Goal: Task Accomplishment & Management: Manage account settings

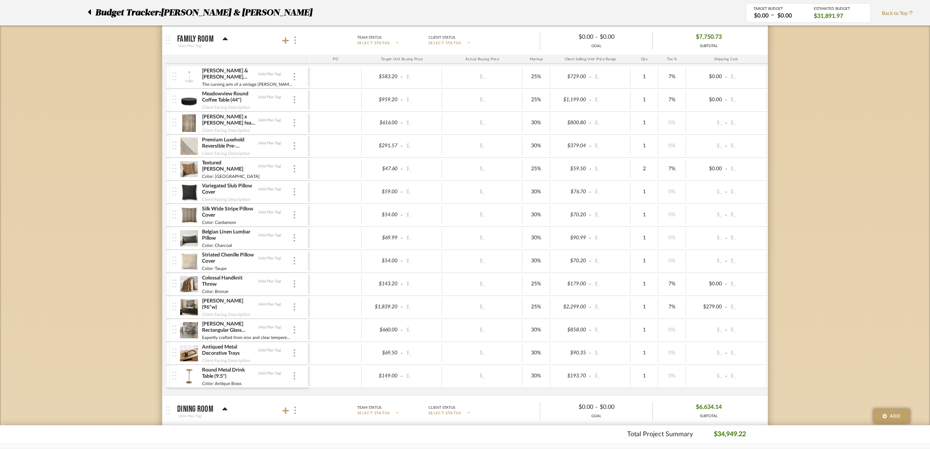
scroll to position [630, 0]
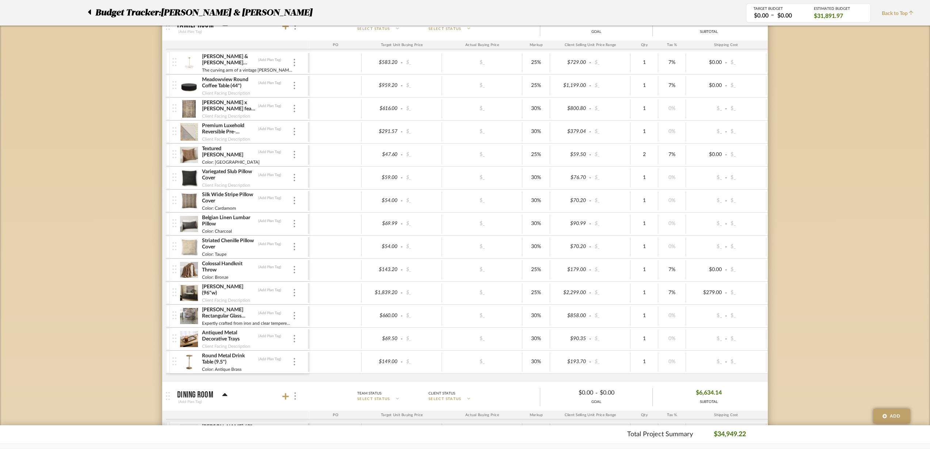
click at [294, 316] on img at bounding box center [294, 315] width 1 height 7
click at [308, 372] on span "Remove Item" at bounding box center [329, 370] width 45 height 6
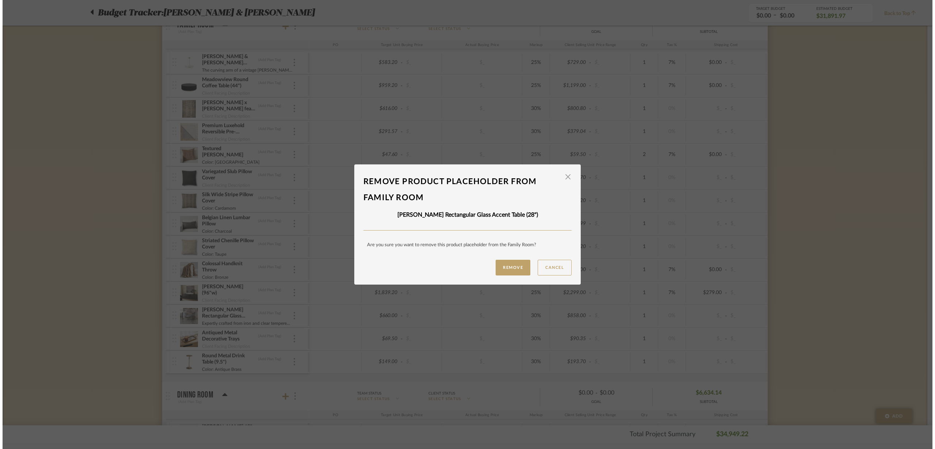
scroll to position [0, 0]
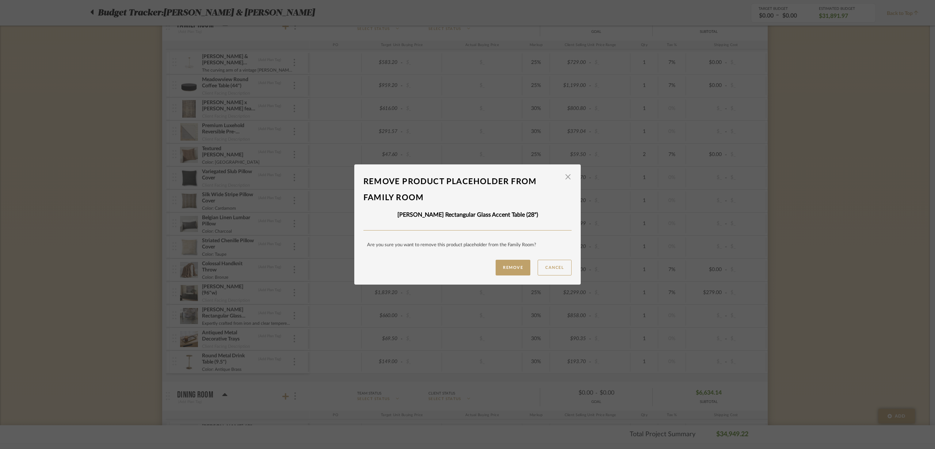
click at [502, 264] on button "Remove" at bounding box center [512, 268] width 35 height 16
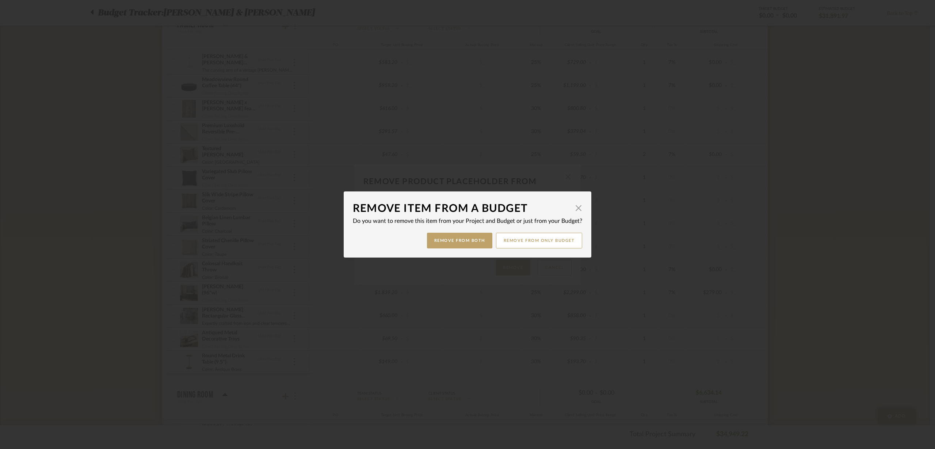
click at [460, 242] on button "Remove from Both" at bounding box center [459, 241] width 65 height 16
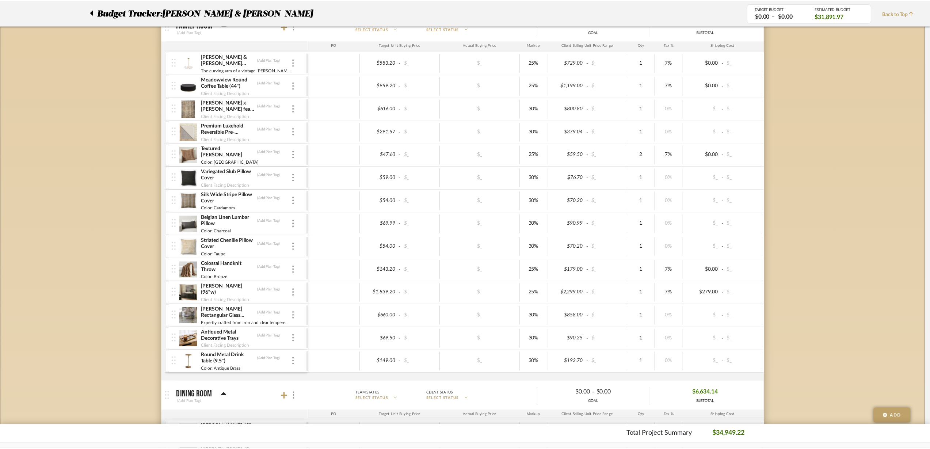
scroll to position [630, 0]
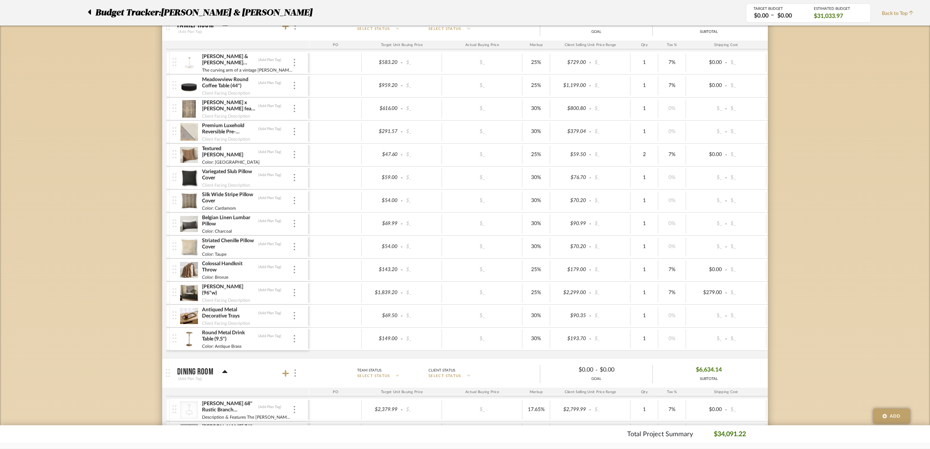
click at [294, 316] on img at bounding box center [294, 315] width 1 height 7
click at [312, 368] on span "Remove Item" at bounding box center [329, 370] width 45 height 6
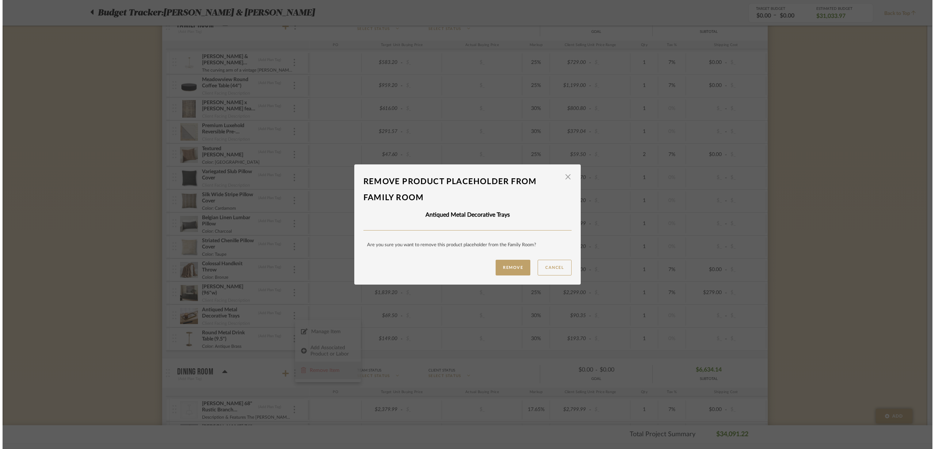
scroll to position [0, 0]
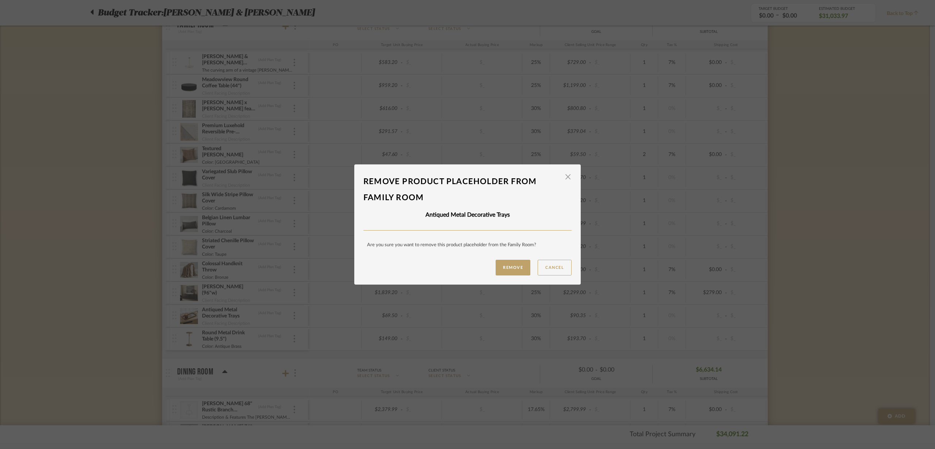
click at [521, 265] on button "Remove" at bounding box center [512, 268] width 35 height 16
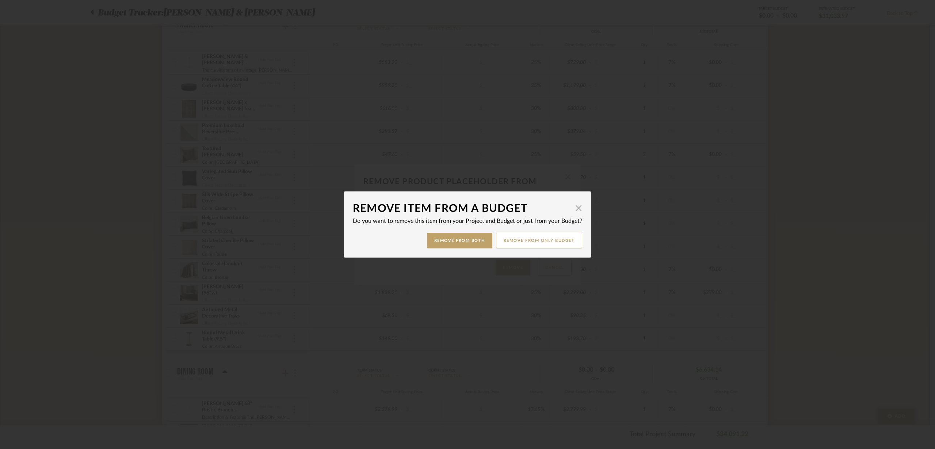
click at [463, 246] on button "Remove from Both" at bounding box center [459, 241] width 65 height 16
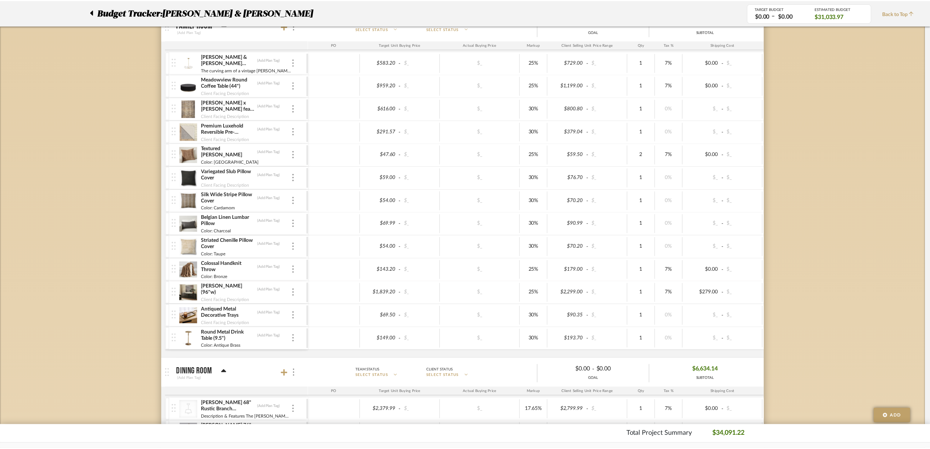
scroll to position [630, 0]
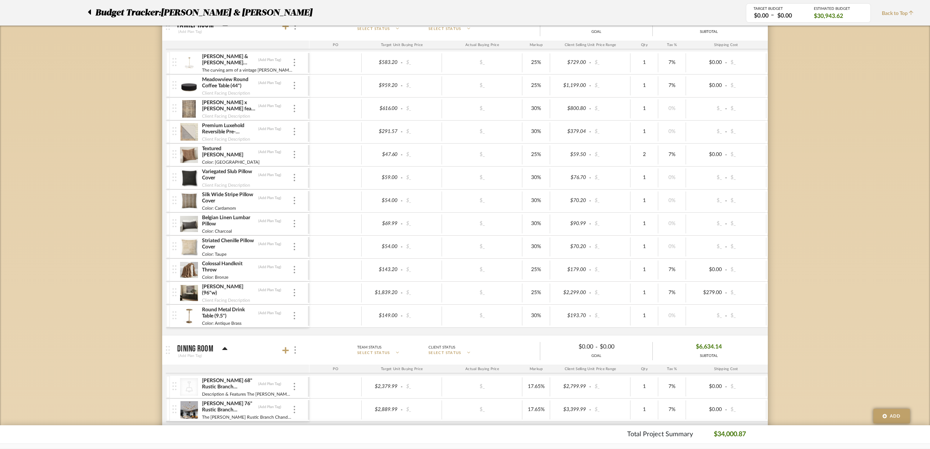
click at [295, 318] on img at bounding box center [294, 315] width 1 height 7
click at [326, 372] on span "Remove Item" at bounding box center [329, 370] width 45 height 6
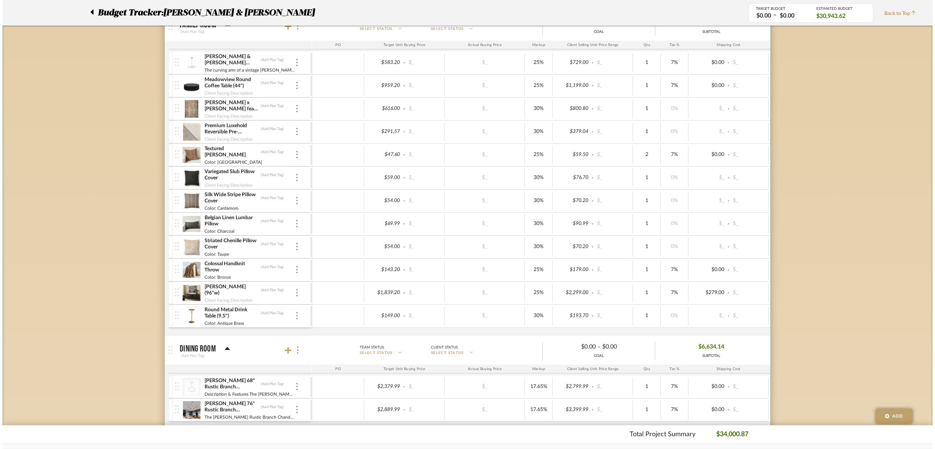
scroll to position [0, 0]
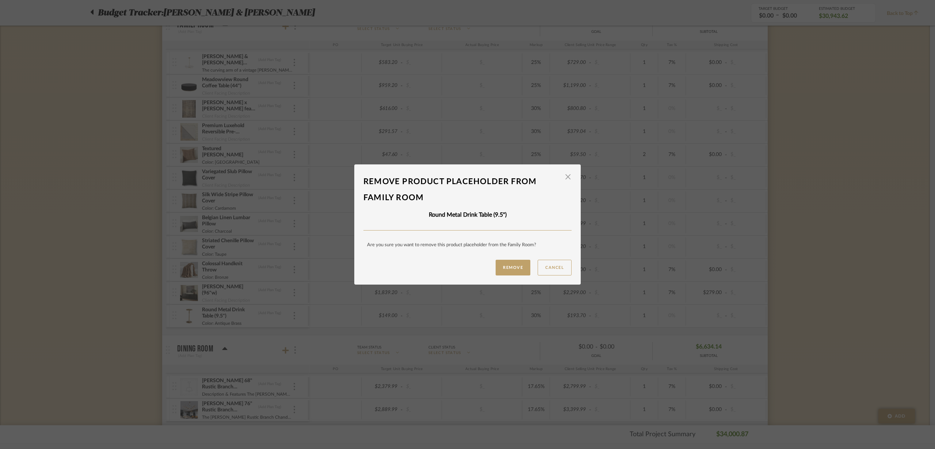
click at [513, 263] on button "Remove" at bounding box center [512, 268] width 35 height 16
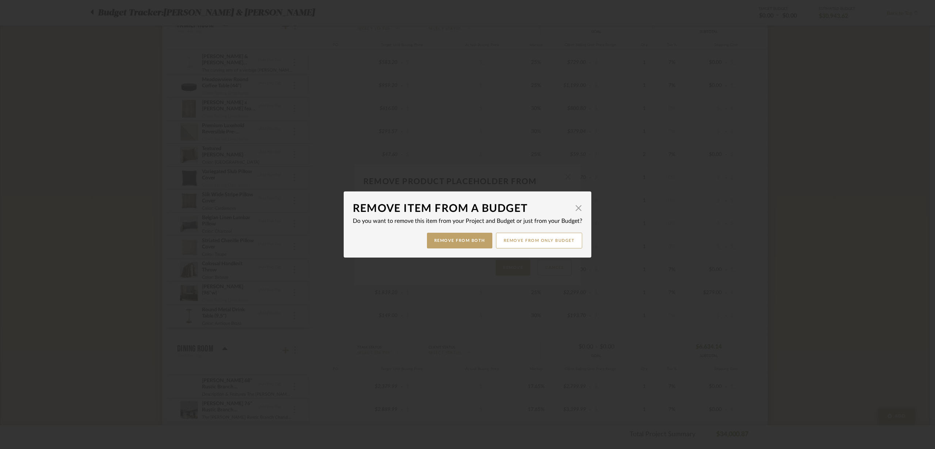
click at [476, 243] on button "Remove from Both" at bounding box center [459, 241] width 65 height 16
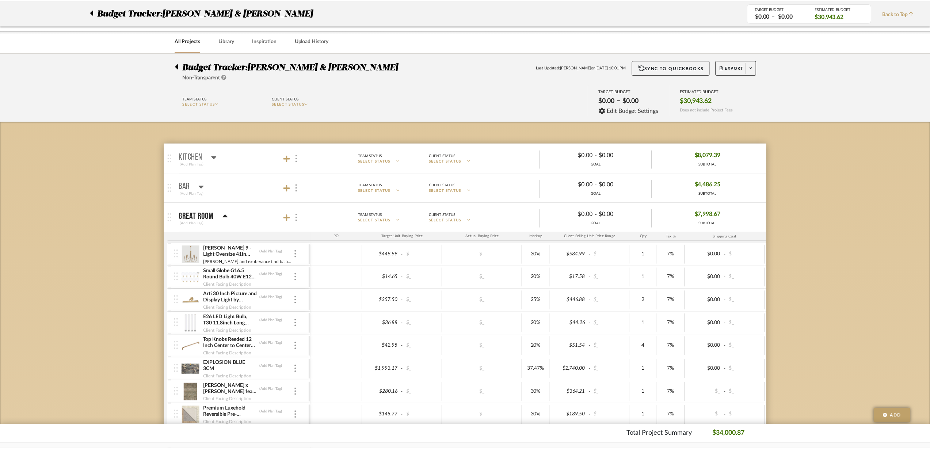
scroll to position [630, 0]
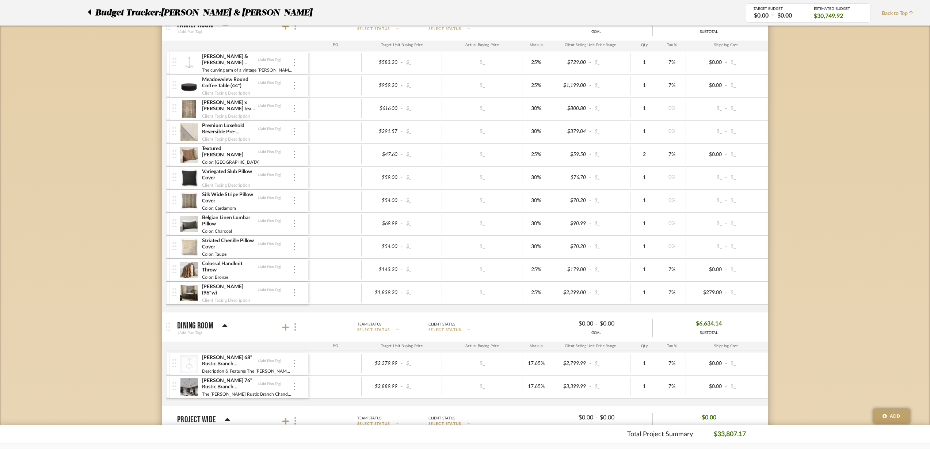
click at [295, 293] on div at bounding box center [294, 293] width 4 height 8
click at [325, 347] on span "Remove Item" at bounding box center [329, 347] width 45 height 6
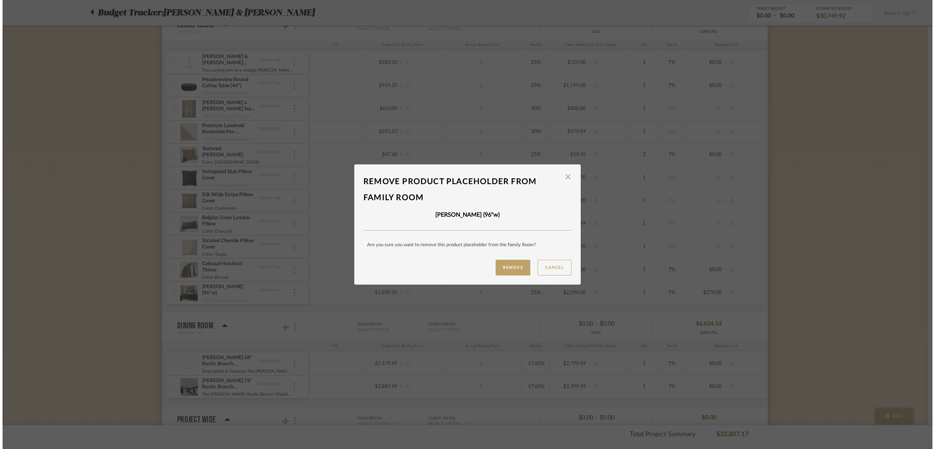
scroll to position [0, 0]
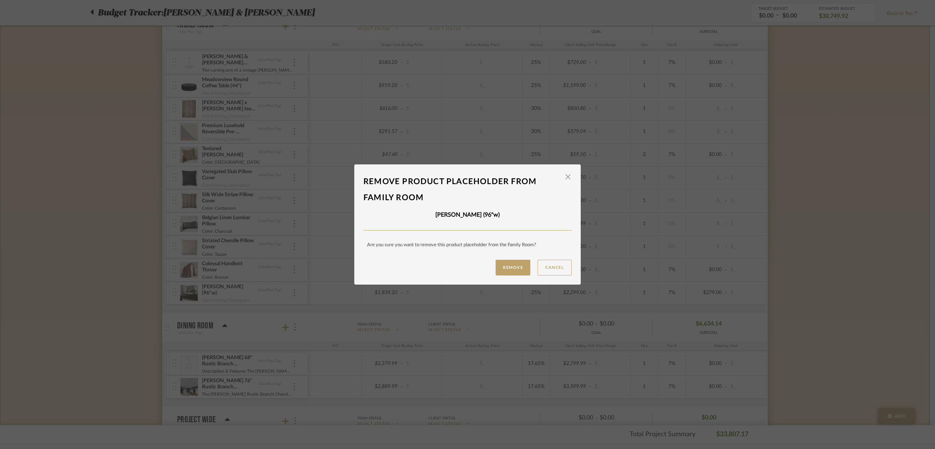
click at [508, 268] on button "Remove" at bounding box center [512, 268] width 35 height 16
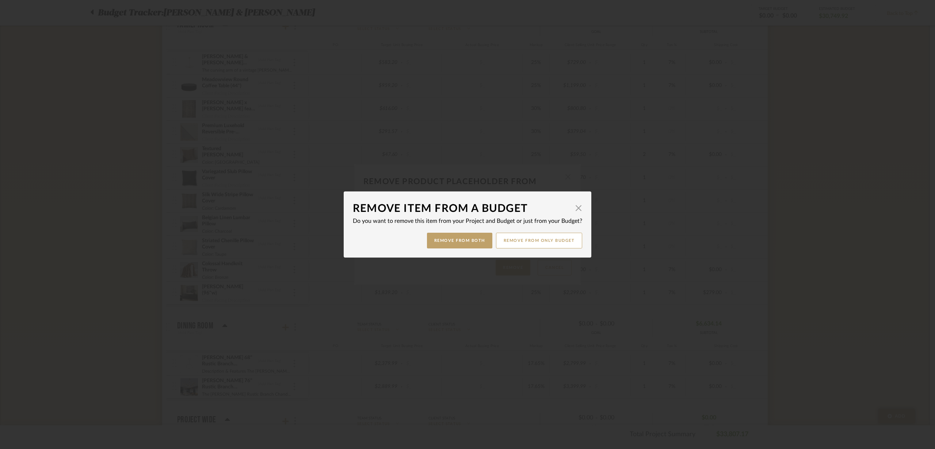
click at [528, 237] on button "Remove from only Budget" at bounding box center [539, 241] width 87 height 16
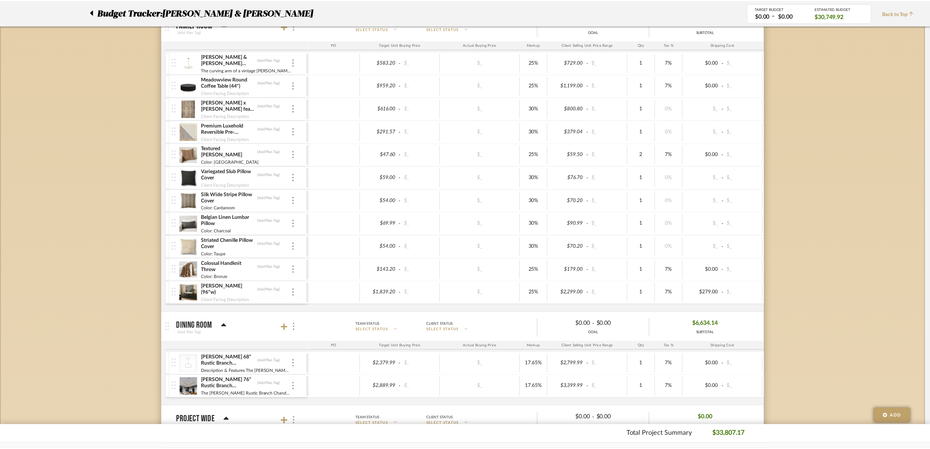
scroll to position [630, 0]
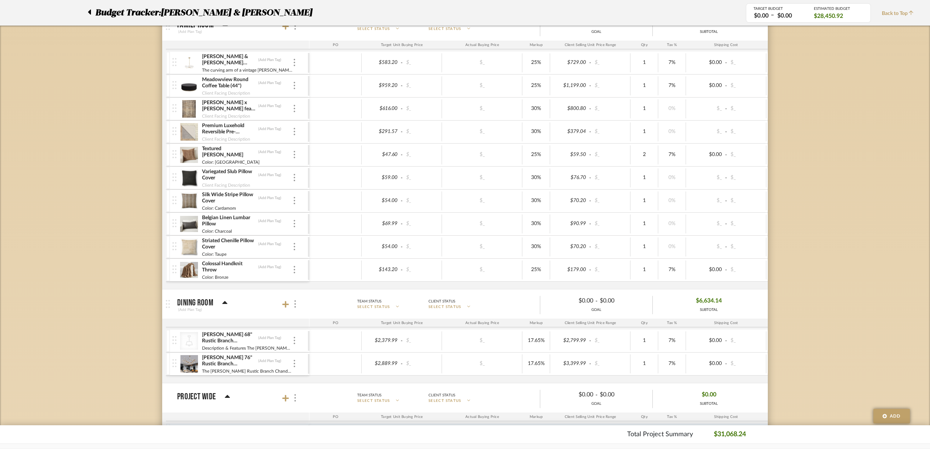
click at [295, 86] on div at bounding box center [294, 86] width 4 height 8
click at [315, 139] on span "Remove Item" at bounding box center [329, 140] width 45 height 6
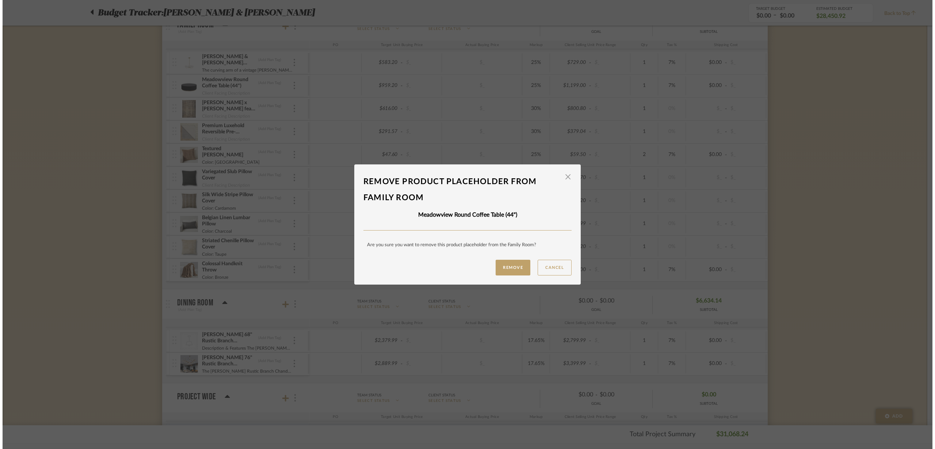
scroll to position [0, 0]
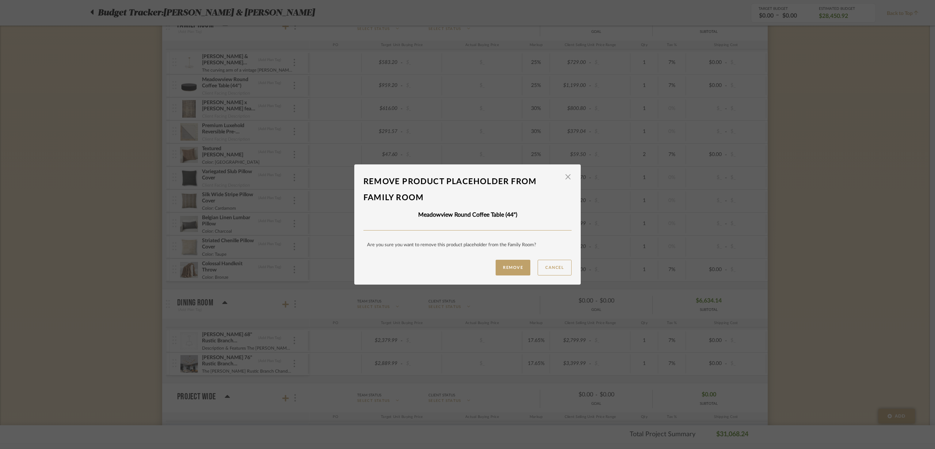
click at [506, 269] on button "Remove" at bounding box center [512, 268] width 35 height 16
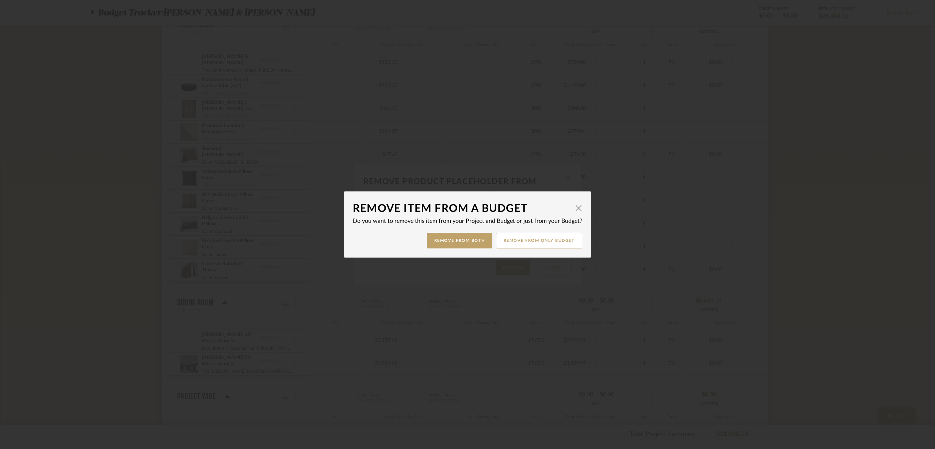
click at [537, 238] on button "Remove from only Budget" at bounding box center [539, 241] width 87 height 16
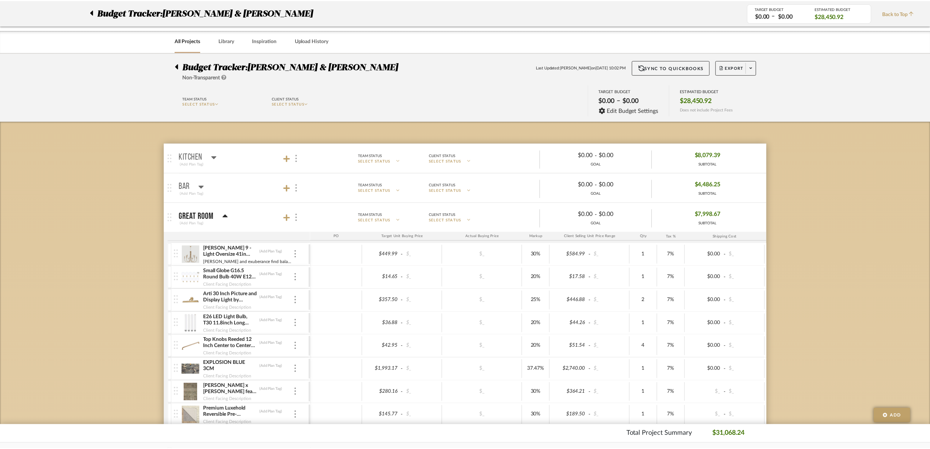
scroll to position [630, 0]
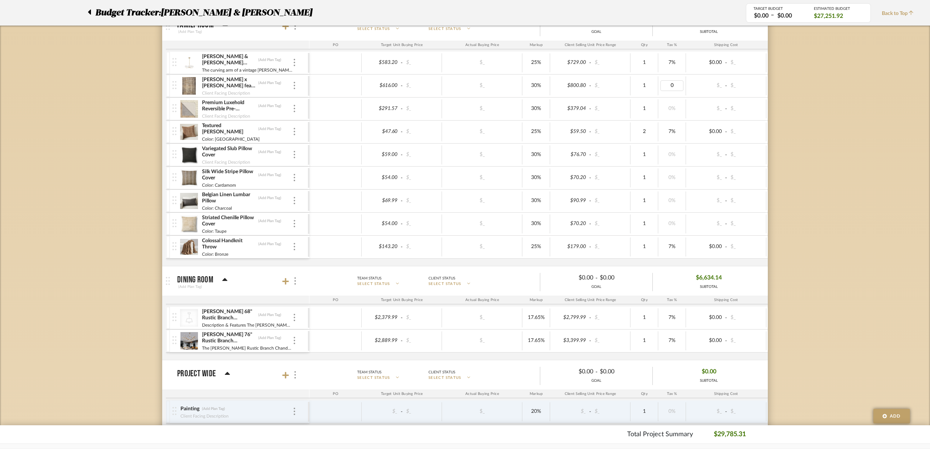
type input "7"
click at [673, 100] on div "0%" at bounding box center [672, 108] width 28 height 19
type input "7"
click at [676, 159] on div "0%" at bounding box center [672, 154] width 28 height 19
type input "7"
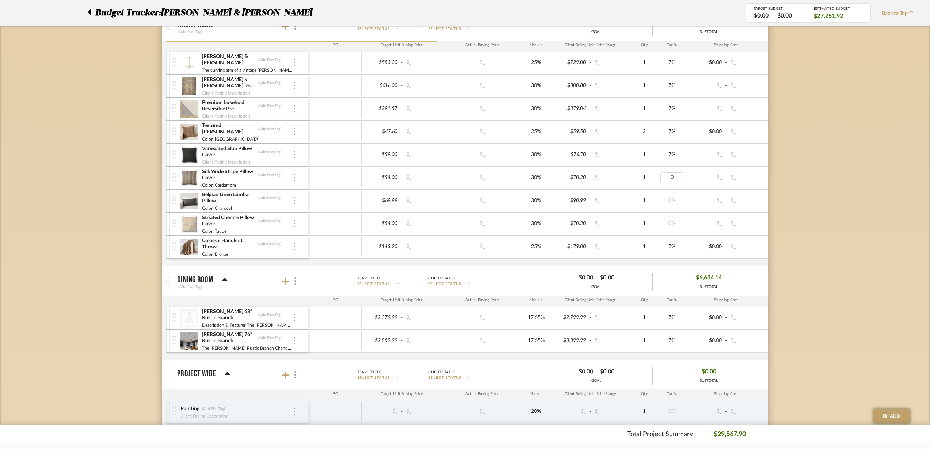
type input "7"
click at [847, 186] on div "Budget Tracker: [PERSON_NAME] & [PERSON_NAME] Non-Transparent Last Updated: [PE…" at bounding box center [465, 40] width 930 height 1236
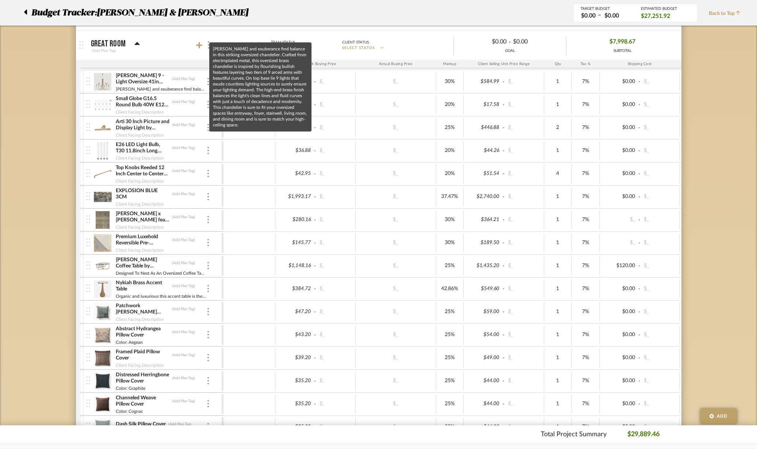
scroll to position [174, 0]
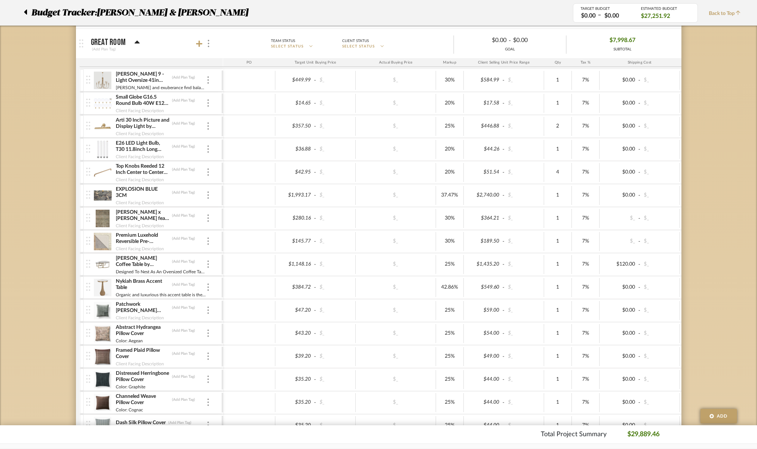
click at [200, 39] on div at bounding box center [204, 44] width 16 height 10
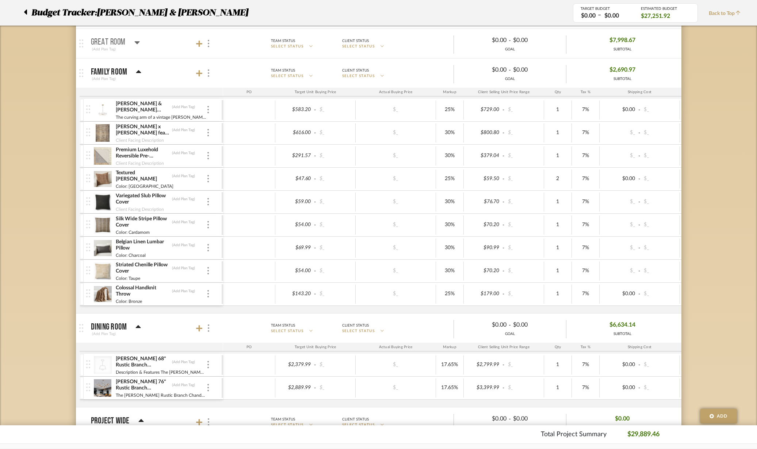
click at [195, 43] on mat-panel-title "Great Room (Add Plan Tag)" at bounding box center [155, 44] width 129 height 18
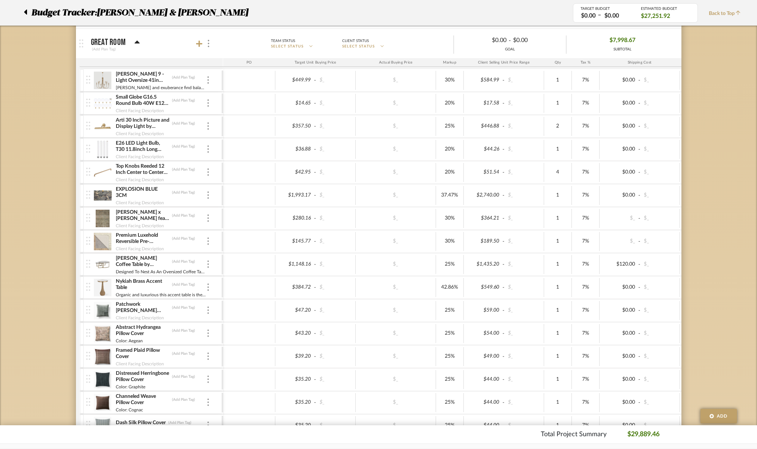
click at [199, 42] on icon at bounding box center [199, 44] width 7 height 7
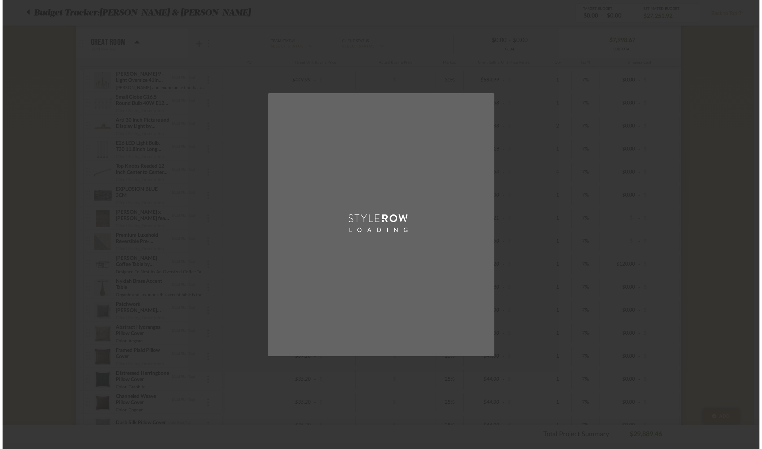
scroll to position [0, 0]
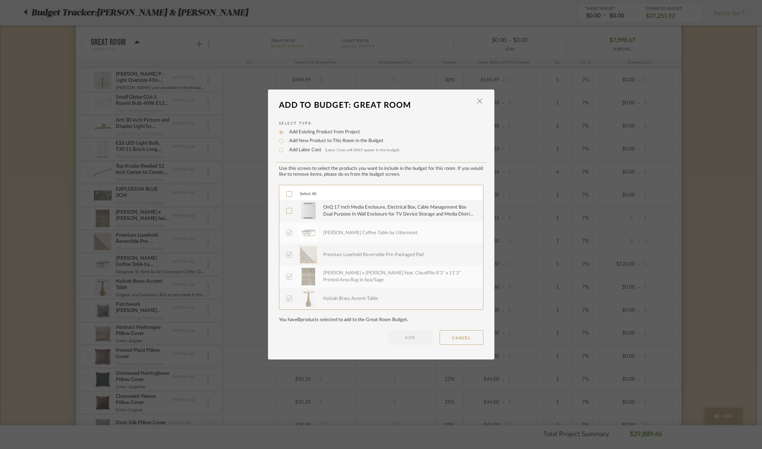
click at [289, 208] on div at bounding box center [289, 211] width 6 height 6
click at [412, 331] on button "ADD" at bounding box center [411, 337] width 44 height 15
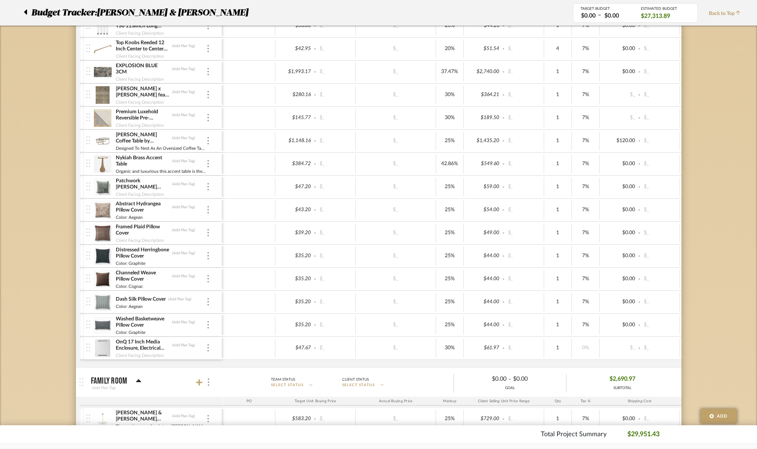
scroll to position [311, 0]
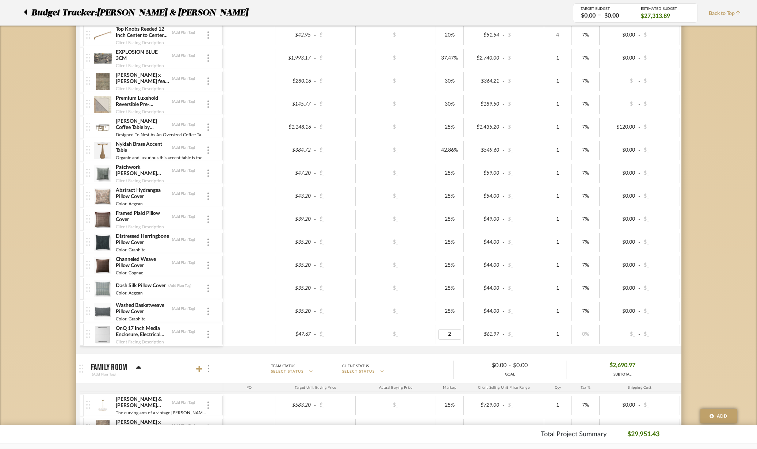
type input "20"
type input "7"
click at [701, 306] on div "Budget Tracker: [PERSON_NAME] & [PERSON_NAME] Non-Transparent Last Updated: [PE…" at bounding box center [378, 371] width 757 height 1259
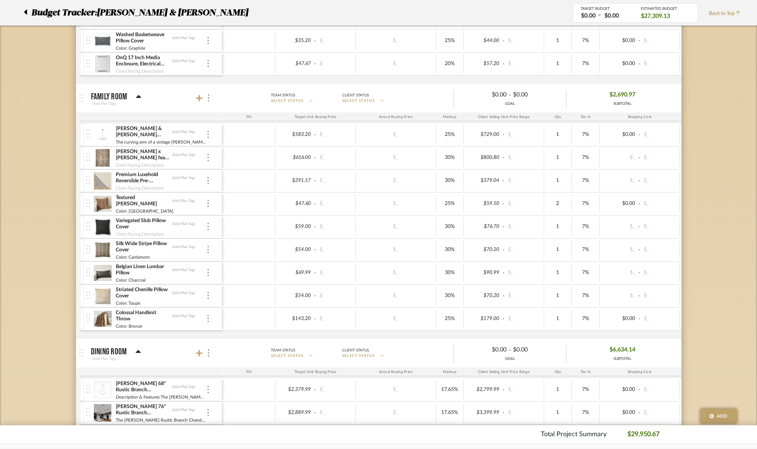
scroll to position [585, 0]
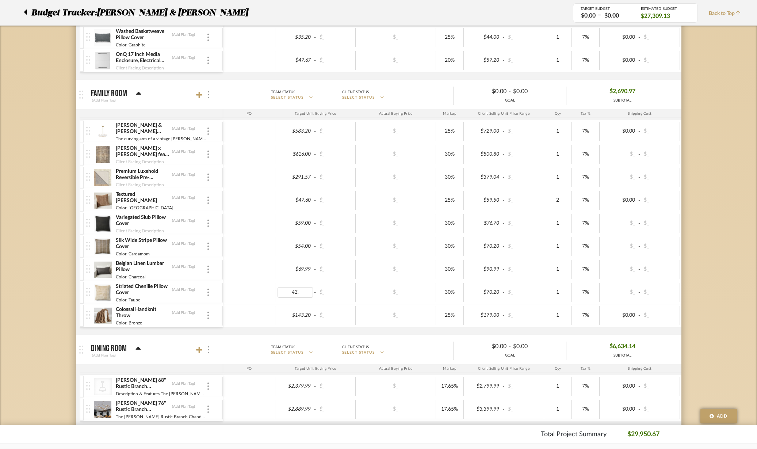
type input "43.2"
type input "25"
type input "43.2"
type input "25"
type input "55.99"
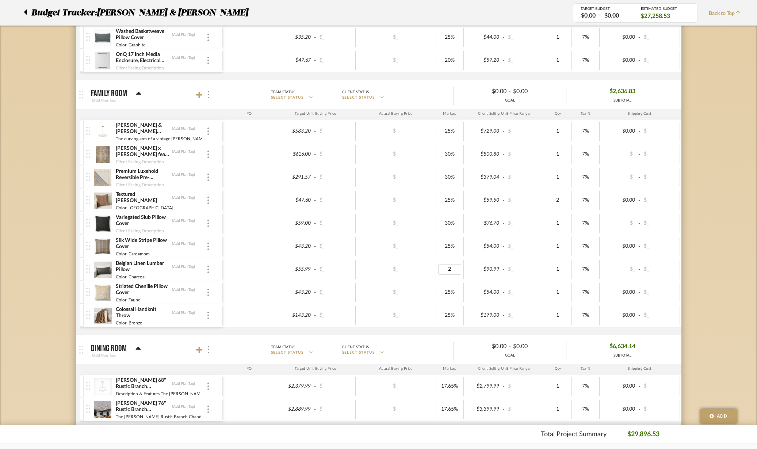
type input "25"
click at [419, 270] on div "$_" at bounding box center [396, 269] width 76 height 11
click at [309, 227] on div "$59.00" at bounding box center [296, 223] width 36 height 11
type input "47.2"
type input "25"
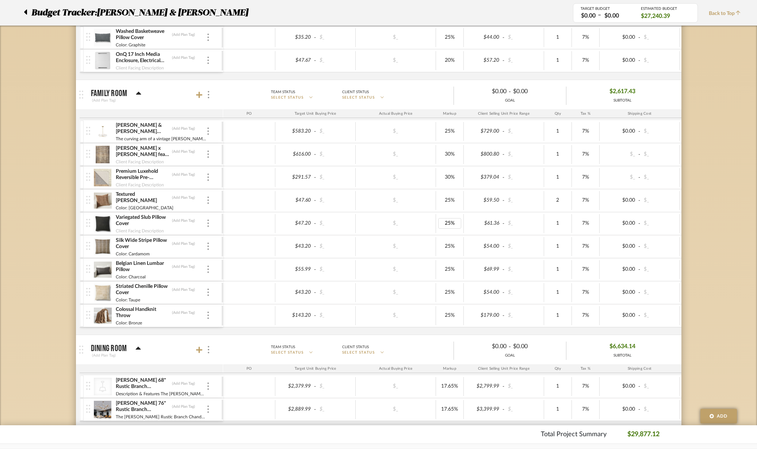
click at [428, 230] on div "$_" at bounding box center [396, 223] width 80 height 19
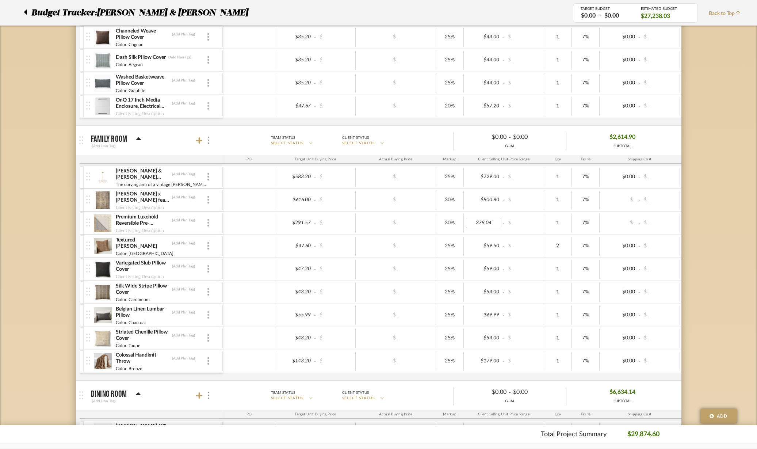
click at [495, 221] on input "379.04" at bounding box center [484, 223] width 36 height 11
type input "378.99"
type input "799.99"
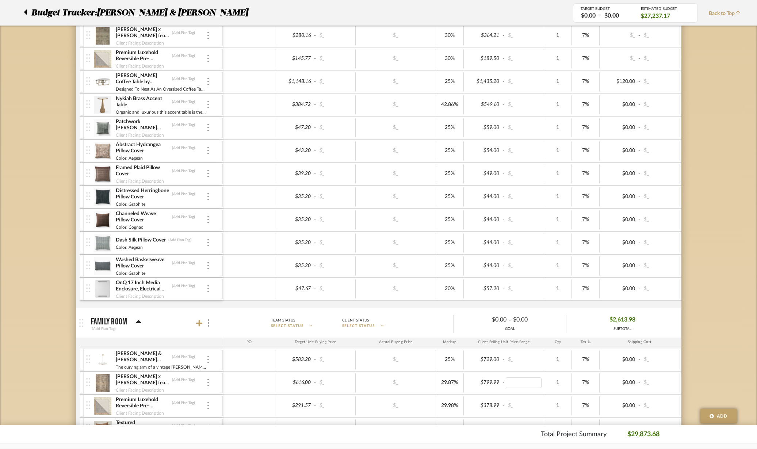
scroll to position [311, 0]
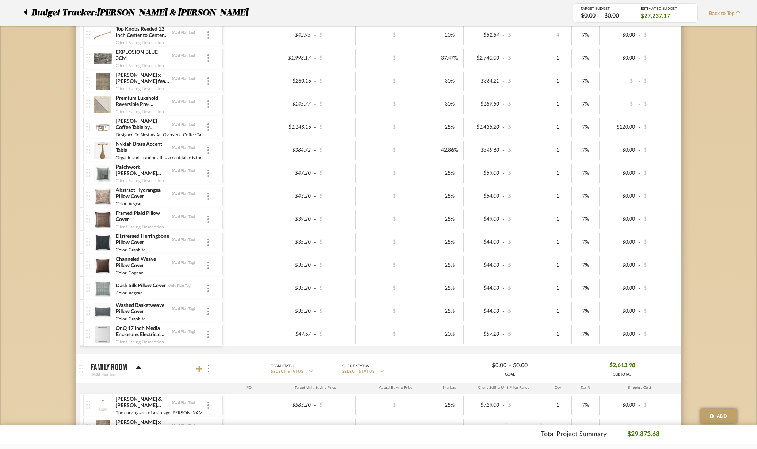
click at [488, 81] on div "$364.21" at bounding box center [484, 81] width 36 height 11
type input "$369.99"
type input "379.99"
click at [540, 91] on div "$280.16 - $_ $_ 32.06% $379.99 - $_ 1 7% $0.00 - $_ 0% Taxable $395.89" at bounding box center [527, 81] width 608 height 23
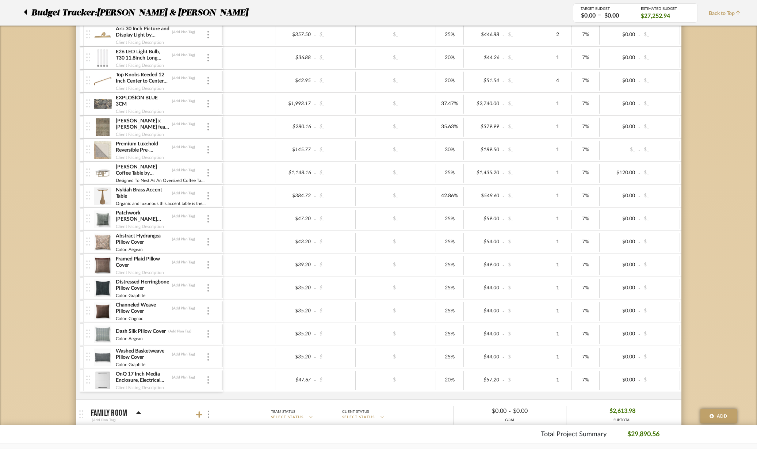
scroll to position [219, 0]
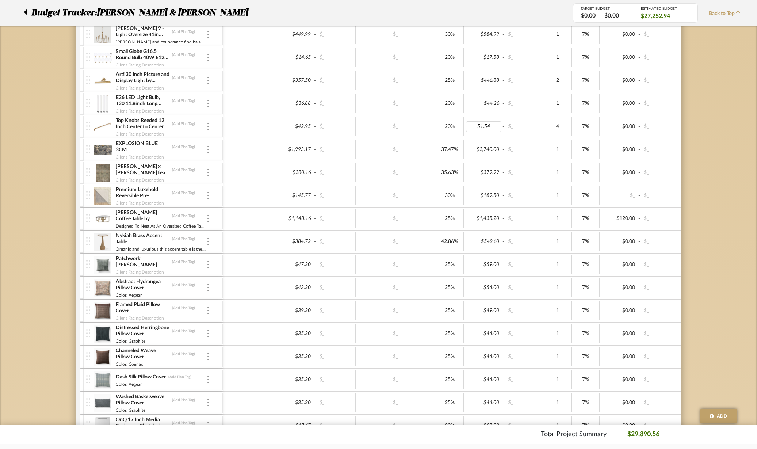
click at [493, 125] on input "51.54" at bounding box center [484, 126] width 36 height 11
type input "51.50"
click at [531, 142] on div "$2,740.00 - $_" at bounding box center [504, 149] width 80 height 19
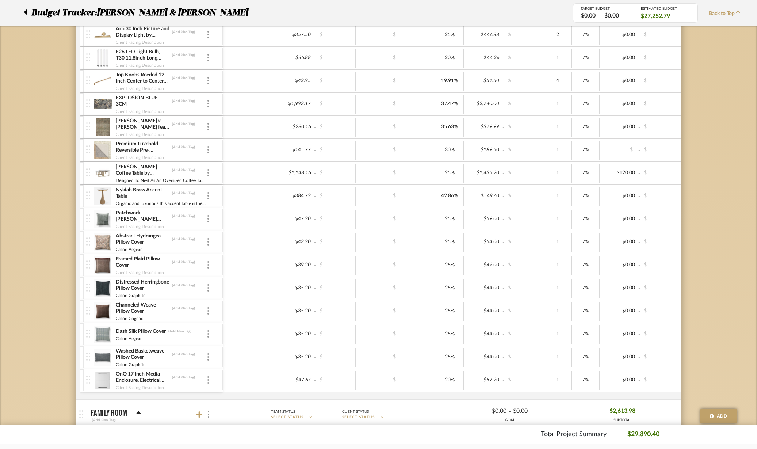
scroll to position [174, 0]
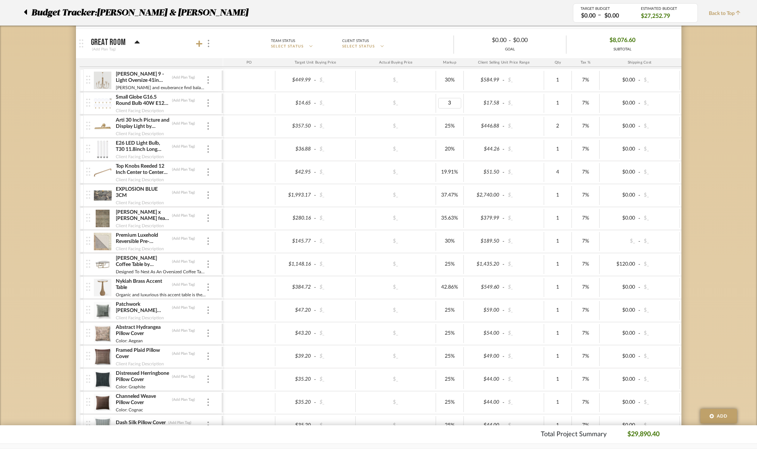
type input "30"
click at [434, 128] on div "$_" at bounding box center [396, 126] width 80 height 19
type input "30"
click at [436, 149] on div "30%" at bounding box center [450, 149] width 28 height 19
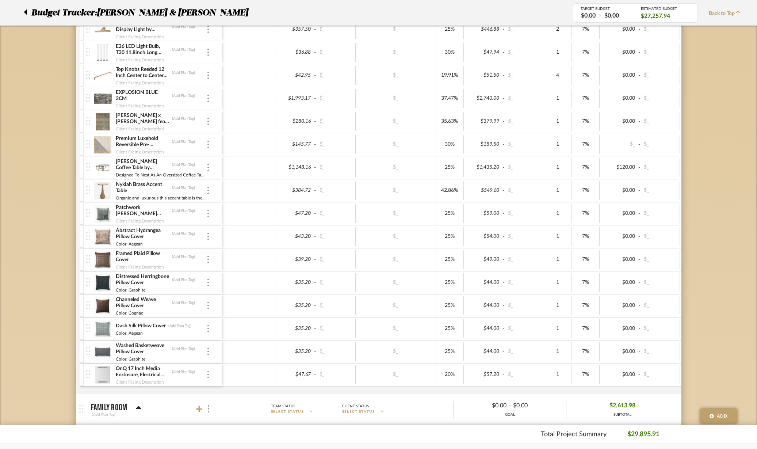
scroll to position [402, 0]
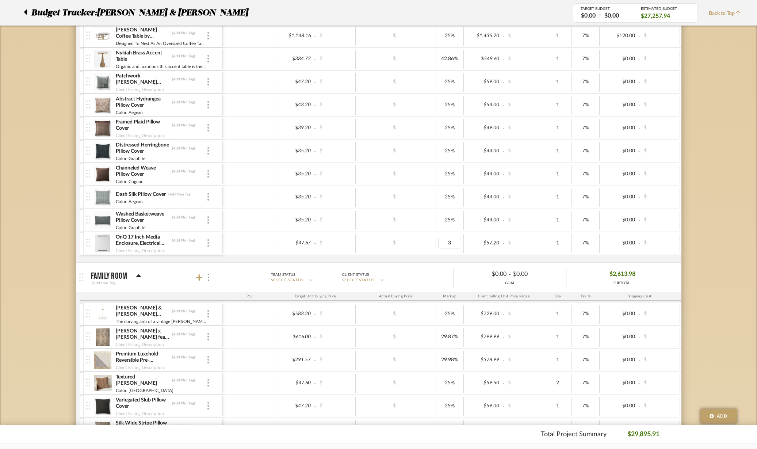
type input "30"
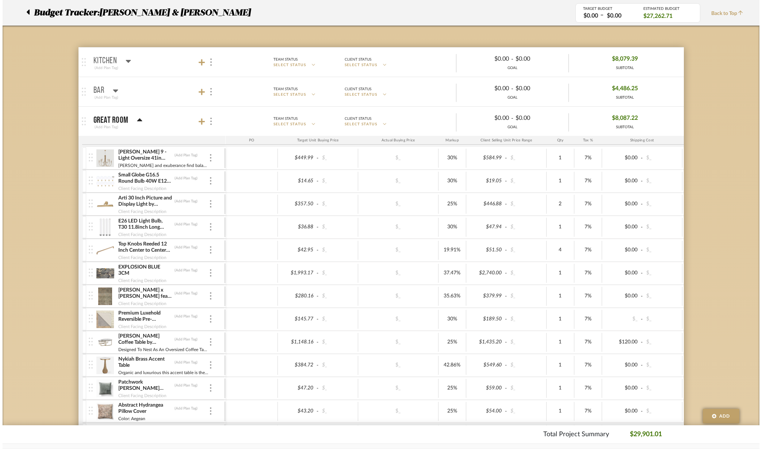
scroll to position [0, 0]
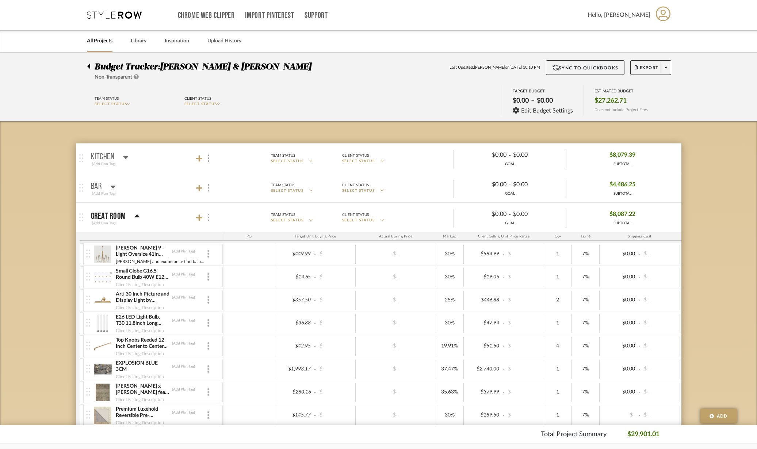
click at [663, 68] on span at bounding box center [666, 67] width 10 height 11
click at [660, 86] on span "Export PDF" at bounding box center [663, 88] width 55 height 6
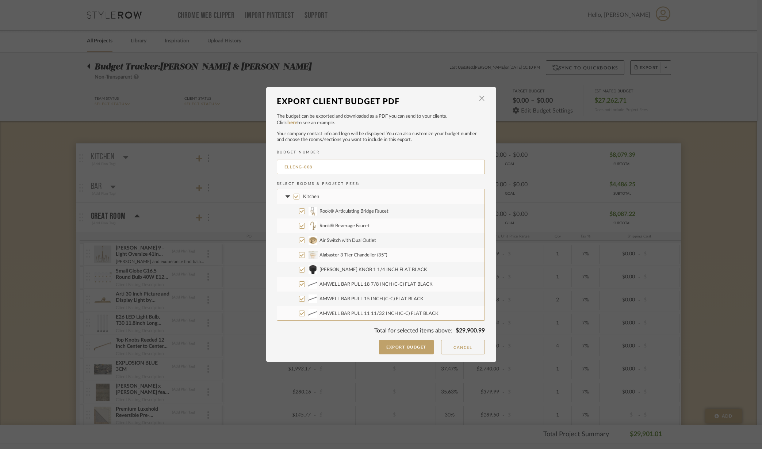
click at [324, 168] on input "ELLENG-008" at bounding box center [381, 167] width 208 height 15
drag, startPoint x: 328, startPoint y: 165, endPoint x: 261, endPoint y: 165, distance: 67.2
click at [261, 165] on div "Export Client Budget PDF × The budget can be exported and downloaded as a PDF y…" at bounding box center [381, 224] width 762 height 449
type input "[PERSON_NAME]-005"
click at [294, 196] on input "Kitchen" at bounding box center [297, 197] width 6 height 6
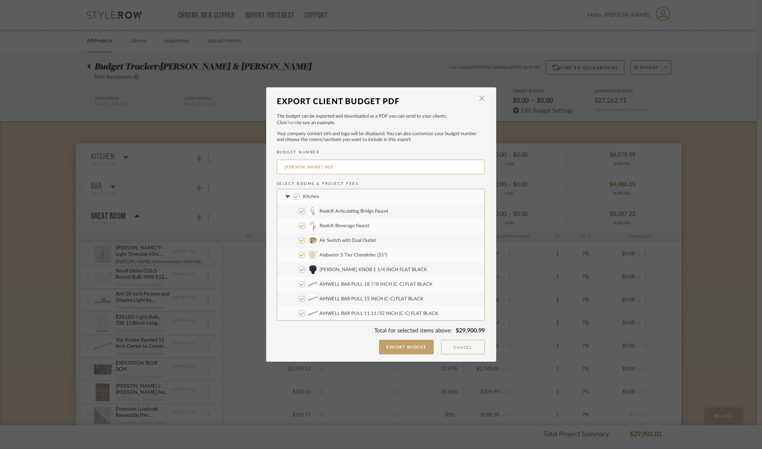
checkbox input "false"
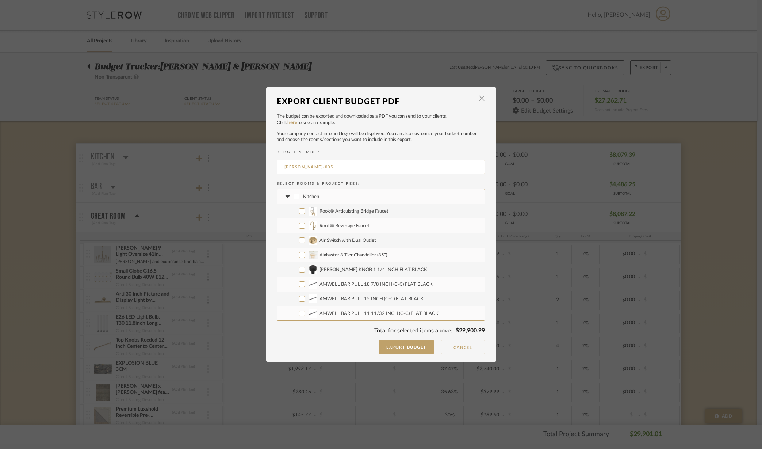
checkbox input "false"
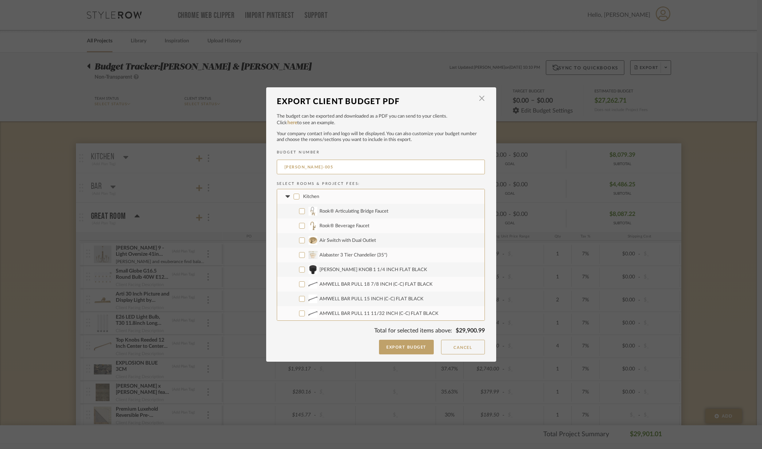
checkbox input "false"
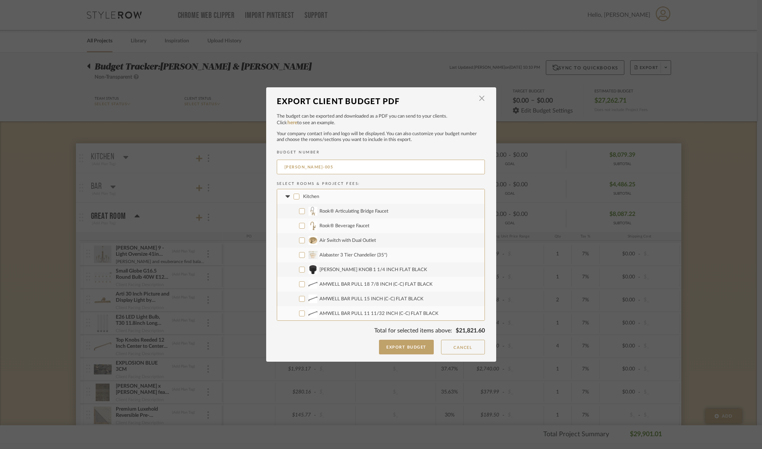
click at [284, 196] on icon at bounding box center [288, 196] width 8 height 3
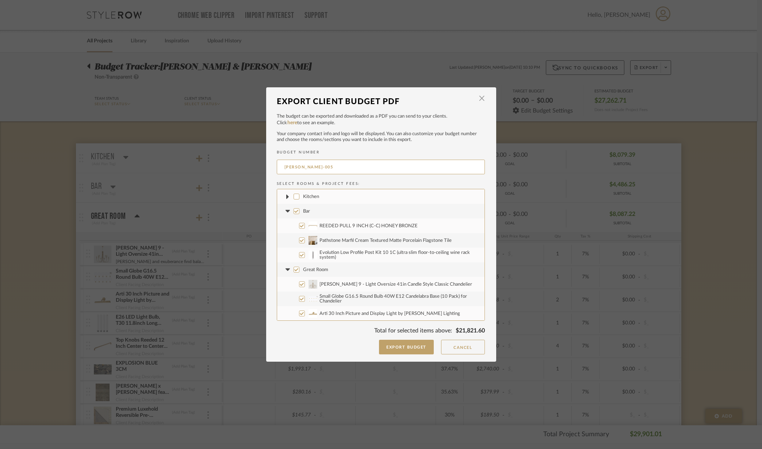
click at [290, 211] on label "Bar" at bounding box center [380, 211] width 207 height 15
click at [294, 211] on input "Bar" at bounding box center [297, 211] width 6 height 6
checkbox input "false"
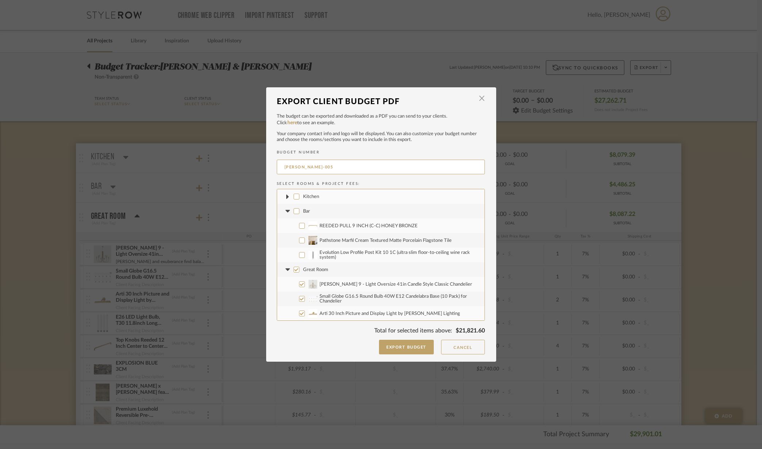
checkbox input "false"
click at [286, 211] on icon at bounding box center [288, 211] width 4 height 3
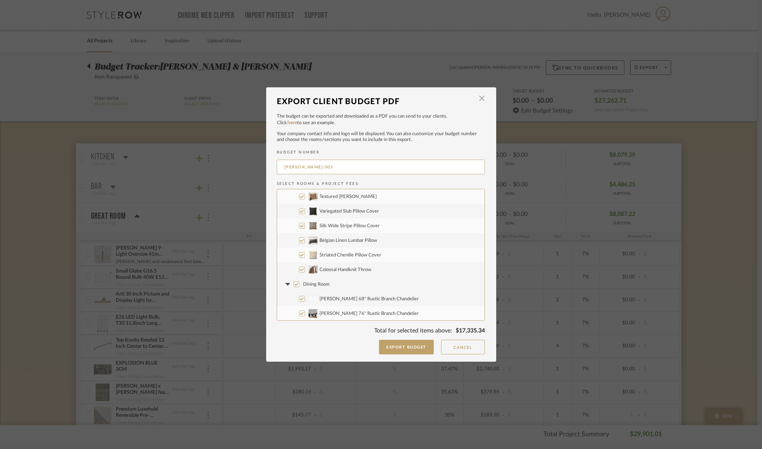
scroll to position [411, 0]
click at [294, 237] on input "Dining Room" at bounding box center [297, 239] width 6 height 6
checkbox input "false"
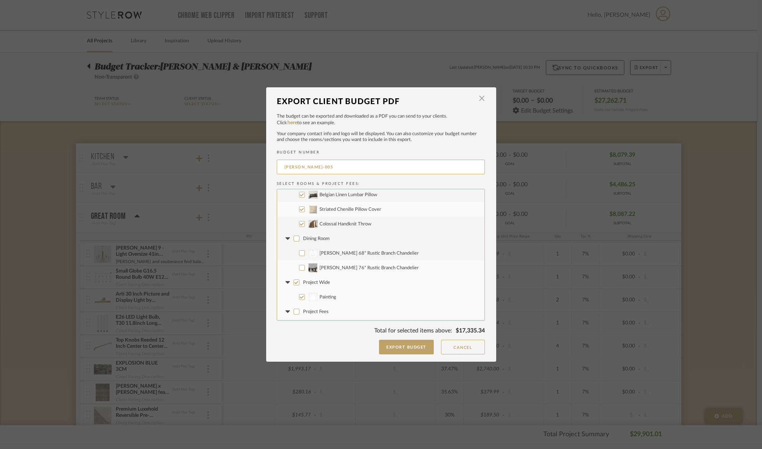
checkbox input "false"
click at [294, 280] on input "Project Wide" at bounding box center [297, 282] width 6 height 6
checkbox input "false"
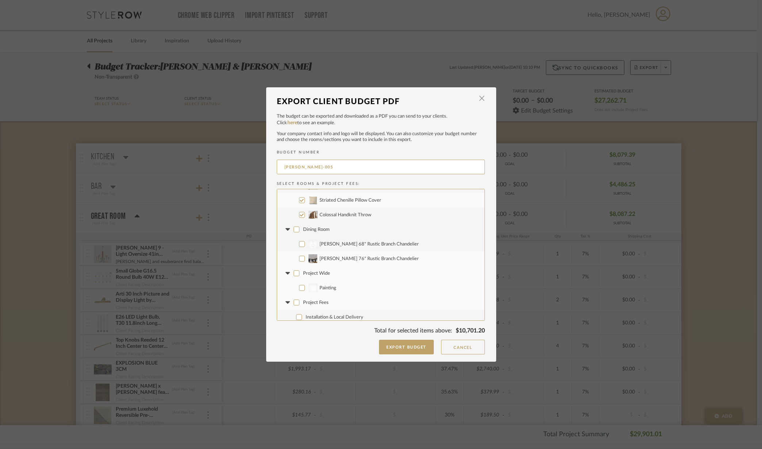
scroll to position [424, 0]
click at [286, 224] on icon at bounding box center [288, 225] width 4 height 3
click at [286, 268] on icon at bounding box center [288, 269] width 4 height 3
click at [286, 297] on icon at bounding box center [288, 298] width 4 height 3
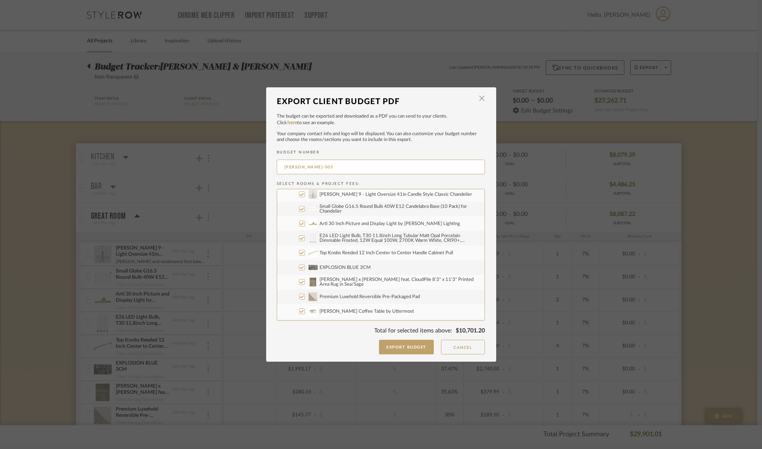
scroll to position [0, 0]
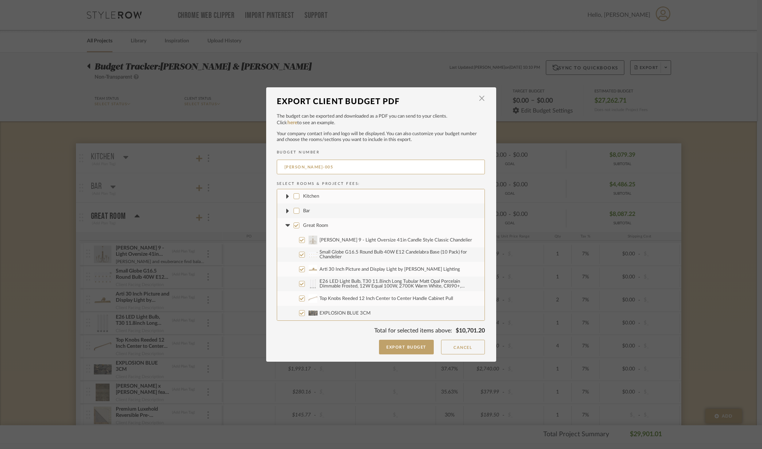
click at [299, 238] on input "[PERSON_NAME] 9 - Light Oversize 41in Candle Style Classic Chandelier" at bounding box center [302, 240] width 6 height 6
checkbox input "false"
click at [299, 268] on input "Arti 30 Inch Picture and Display Light by [PERSON_NAME] Lighting" at bounding box center [302, 269] width 6 height 6
checkbox input "false"
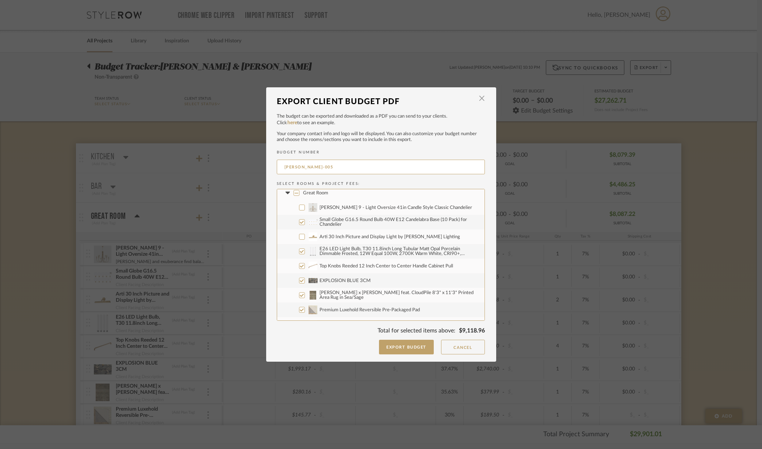
scroll to position [46, 0]
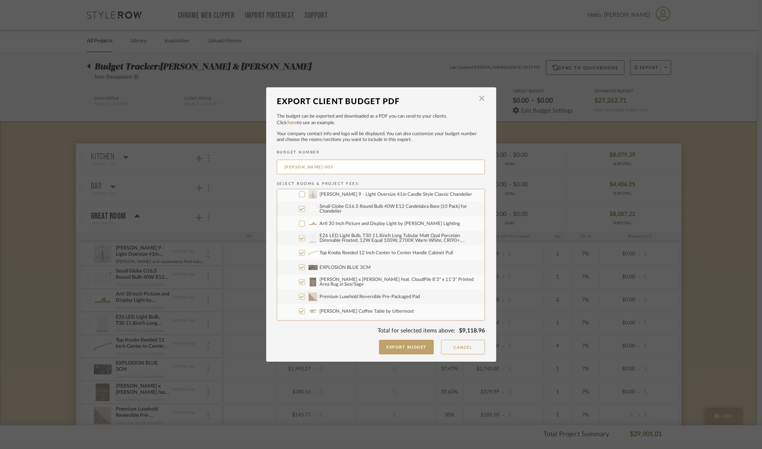
click at [299, 268] on input "EXPLOSION BLUE 3CM" at bounding box center [302, 267] width 6 height 6
checkbox input "false"
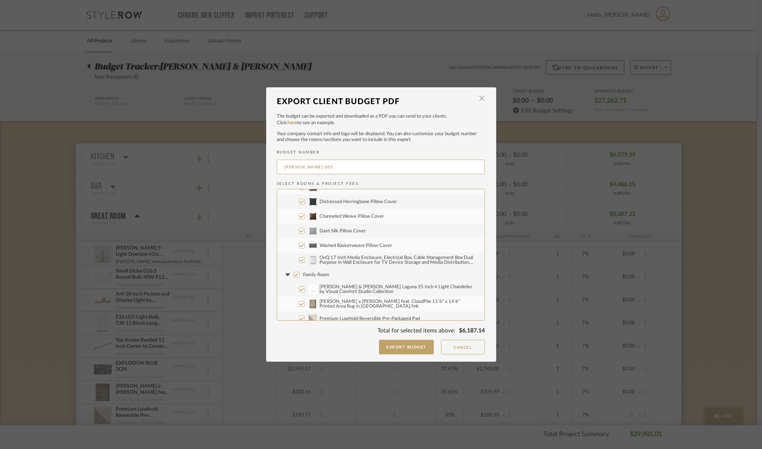
scroll to position [274, 0]
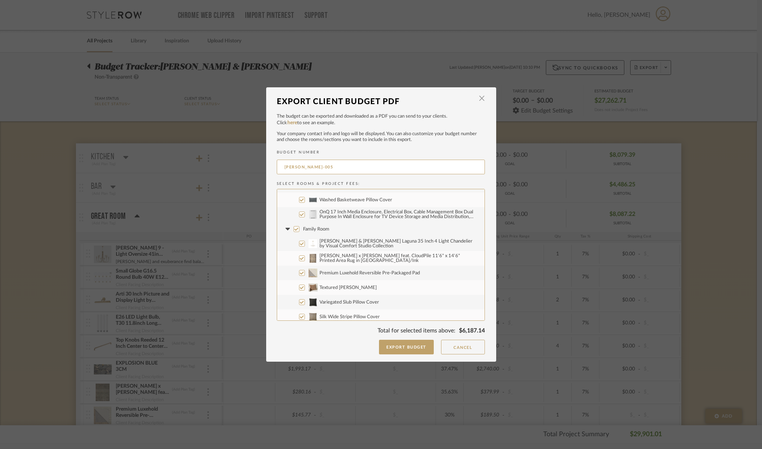
click at [299, 242] on input "[PERSON_NAME] & [PERSON_NAME] Laguna 35 Inch 4 Light Chandelier by Visual Comfo…" at bounding box center [302, 244] width 6 height 6
checkbox input "false"
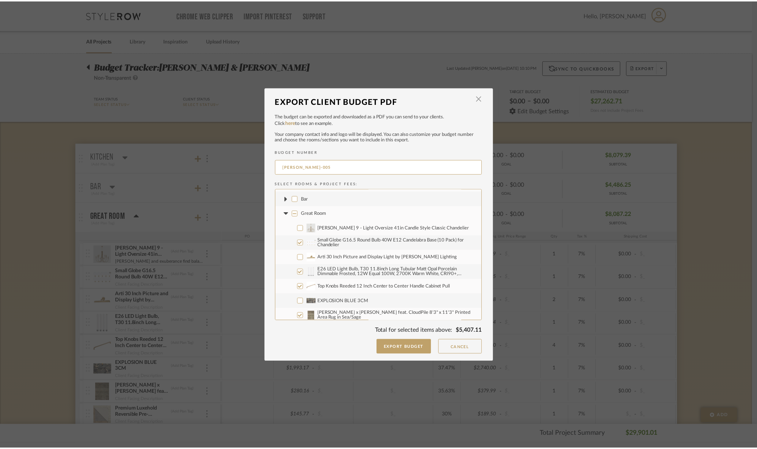
scroll to position [0, 0]
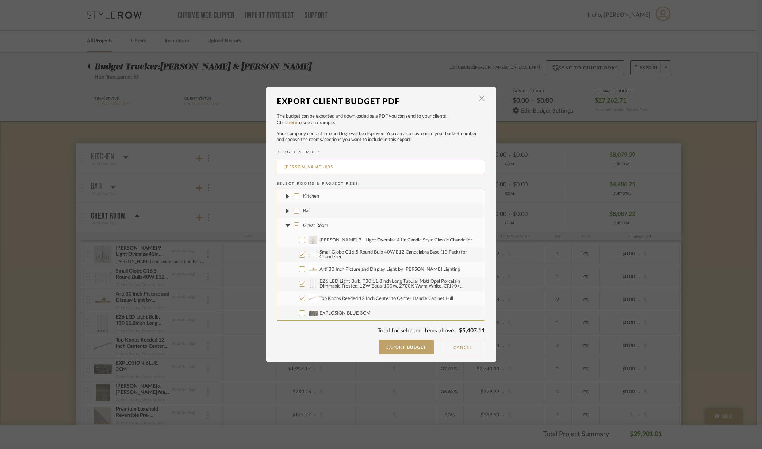
click at [403, 345] on button "Export Budget" at bounding box center [406, 347] width 55 height 15
